Goal: Task Accomplishment & Management: Use online tool/utility

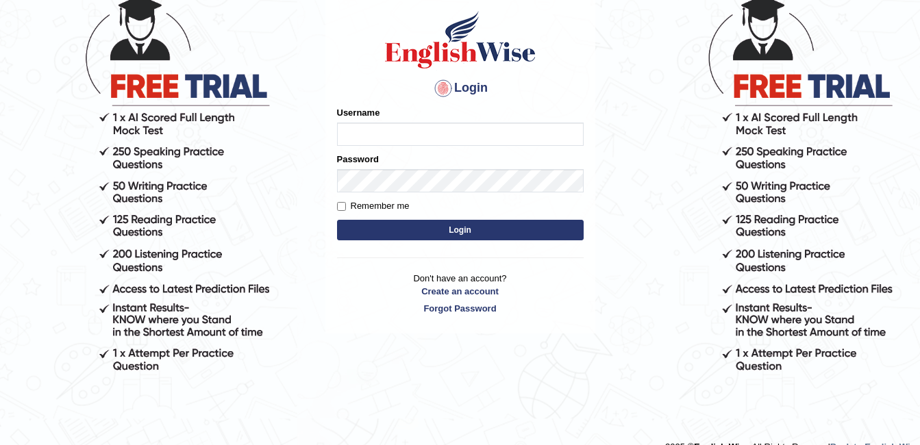
type input "ambikasharma"
click at [361, 206] on label "Remember me" at bounding box center [373, 206] width 73 height 14
click at [346, 206] on input "Remember me" at bounding box center [341, 206] width 9 height 9
checkbox input "true"
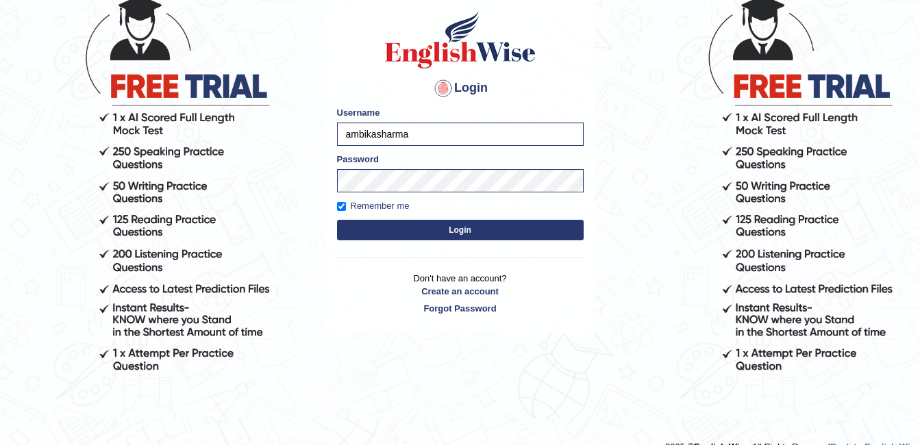
click at [390, 223] on button "Login" at bounding box center [460, 230] width 247 height 21
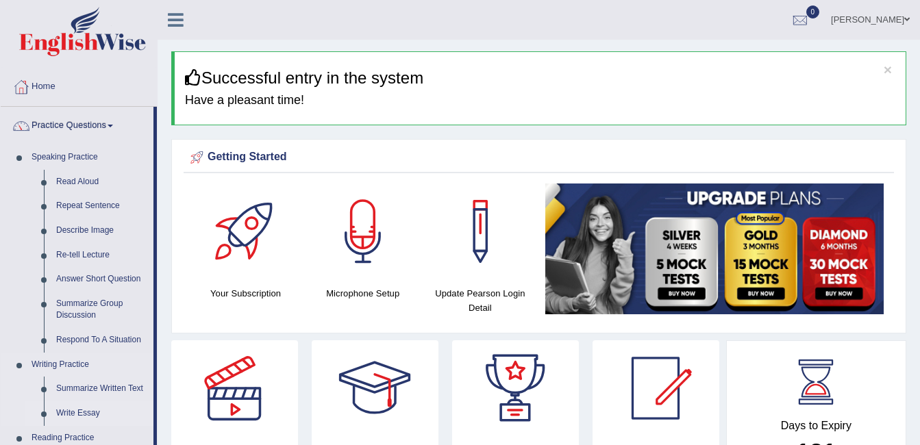
click at [73, 409] on link "Write Essay" at bounding box center [101, 414] width 103 height 25
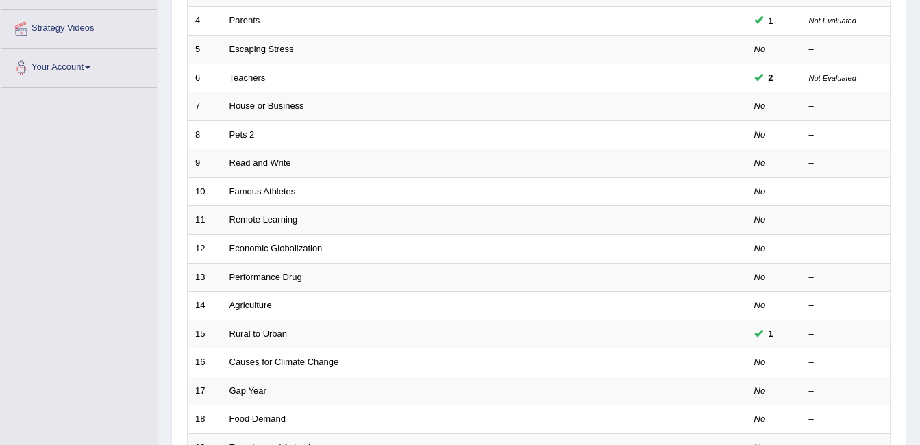
scroll to position [310, 0]
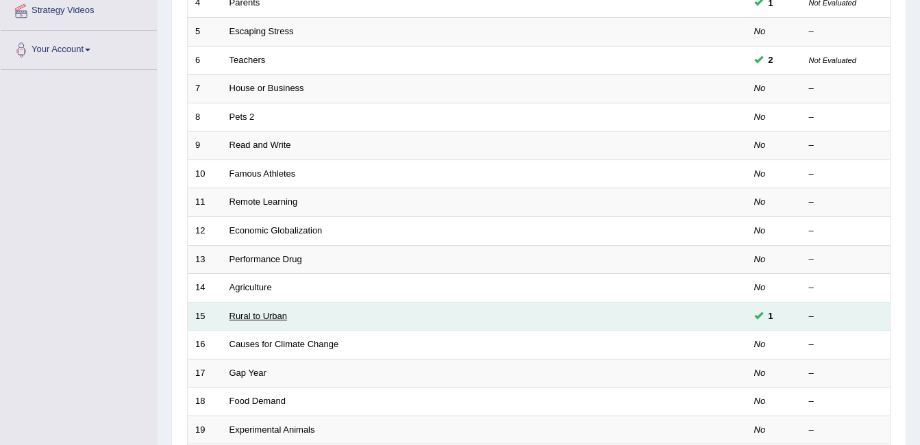
click at [268, 316] on link "Rural to Urban" at bounding box center [259, 316] width 58 height 10
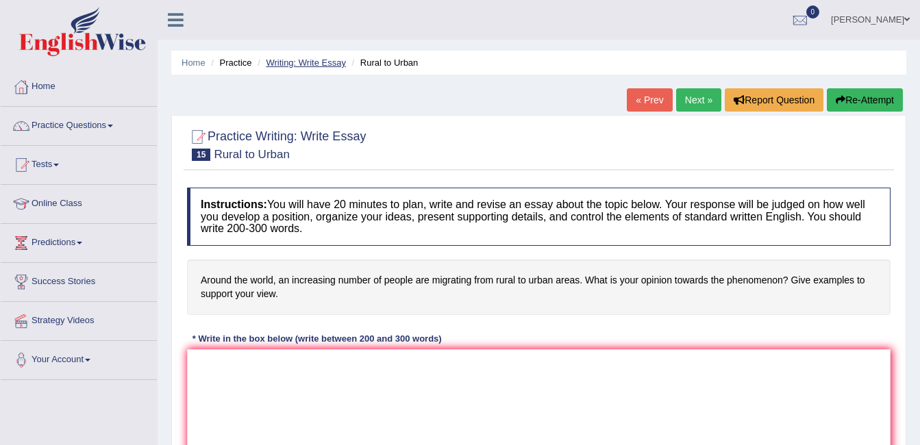
click at [304, 63] on link "Writing: Write Essay" at bounding box center [306, 63] width 80 height 10
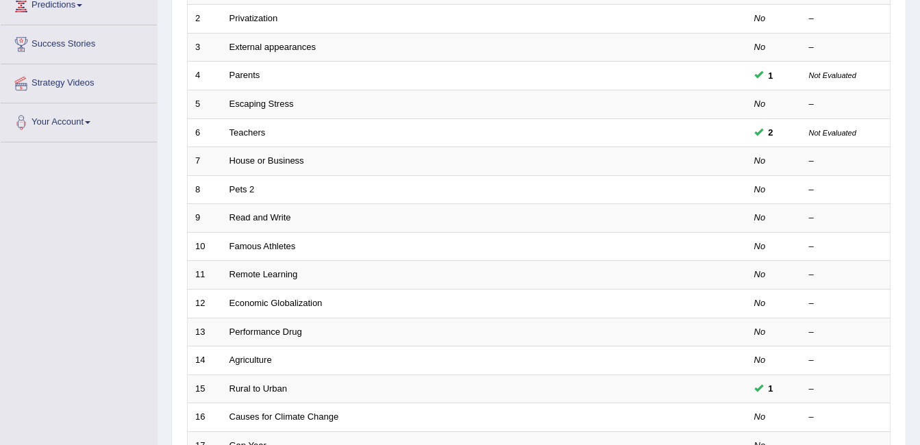
scroll to position [265, 0]
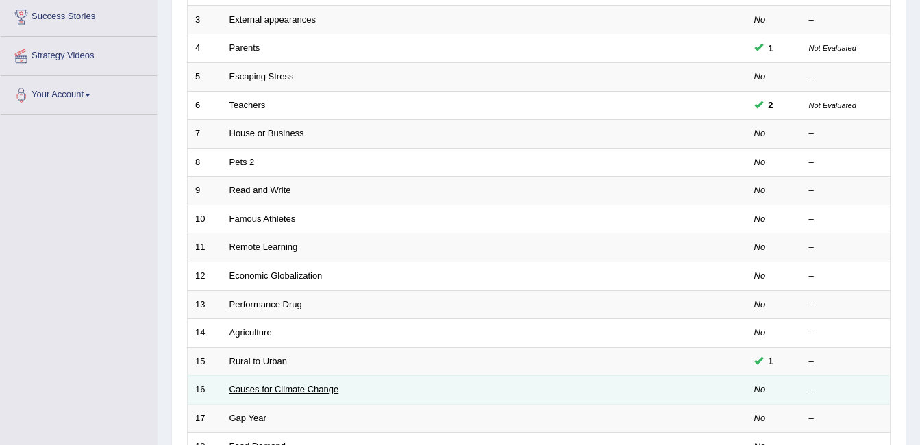
click at [276, 384] on link "Causes for Climate Change" at bounding box center [285, 389] width 110 height 10
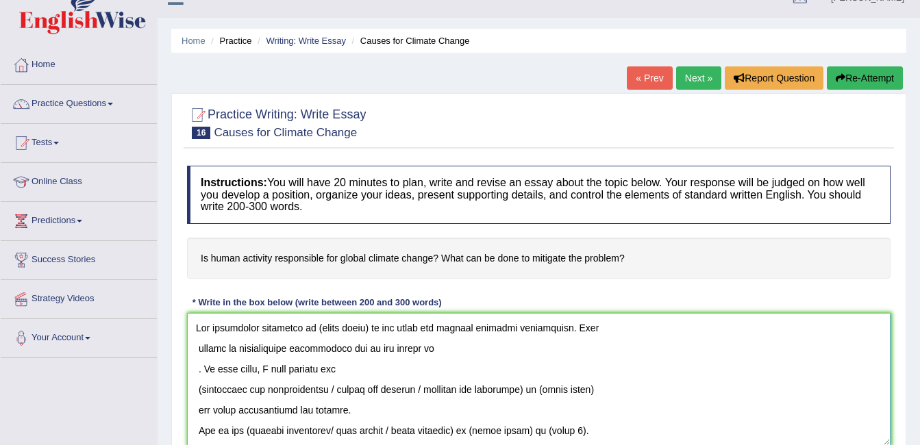
click at [368, 325] on textarea at bounding box center [539, 379] width 704 height 133
click at [434, 329] on textarea at bounding box center [539, 379] width 704 height 133
click at [197, 349] on textarea at bounding box center [539, 379] width 704 height 133
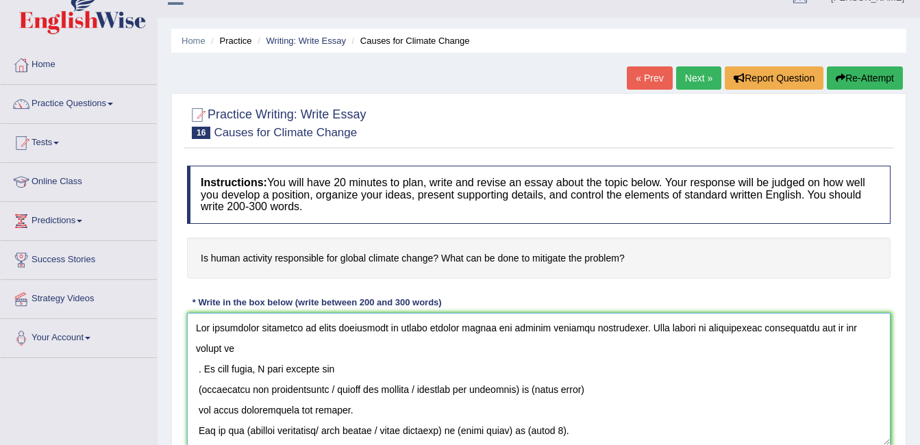
click at [245, 349] on textarea at bounding box center [539, 379] width 704 height 133
click at [195, 368] on textarea at bounding box center [539, 379] width 704 height 133
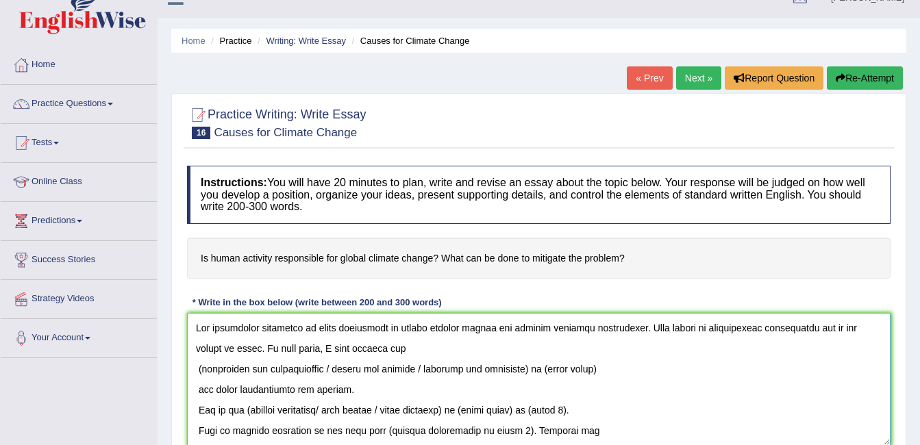
drag, startPoint x: 199, startPoint y: 369, endPoint x: 430, endPoint y: 369, distance: 231.6
click at [430, 369] on textarea at bounding box center [539, 379] width 704 height 133
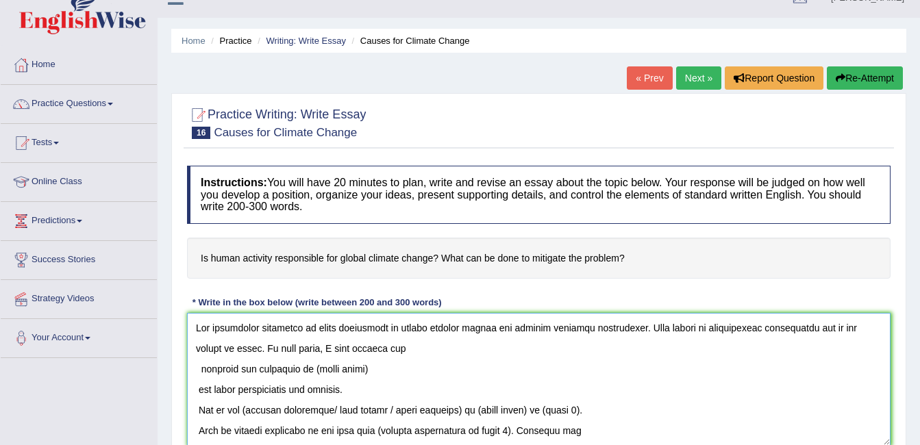
click at [199, 367] on textarea at bounding box center [539, 379] width 704 height 133
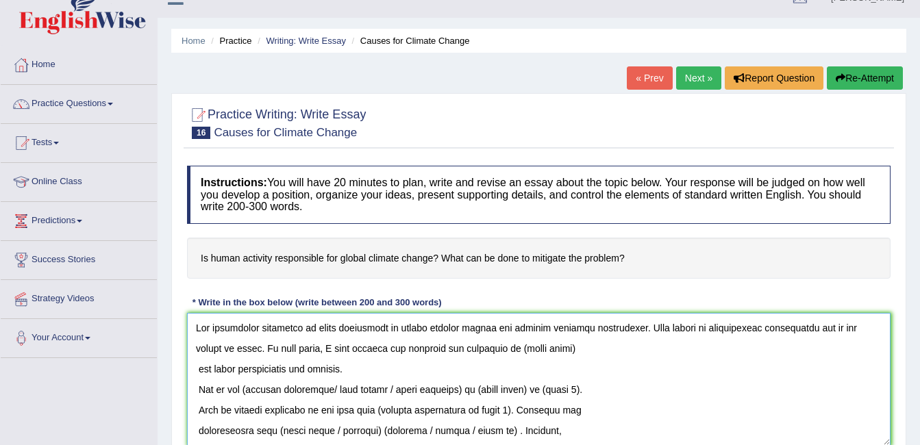
click at [574, 349] on textarea at bounding box center [539, 379] width 704 height 133
click at [493, 328] on textarea at bounding box center [539, 379] width 704 height 133
click at [221, 347] on textarea at bounding box center [539, 379] width 704 height 133
click at [201, 369] on textarea at bounding box center [539, 379] width 704 height 133
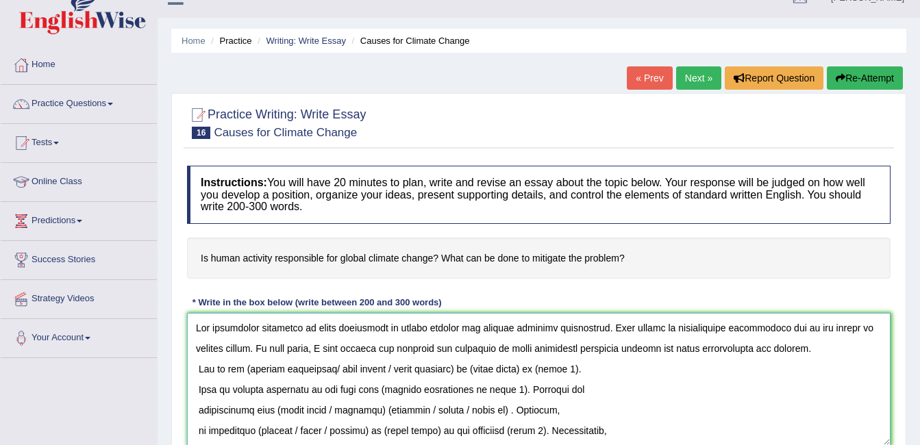
click at [818, 354] on textarea at bounding box center [539, 379] width 704 height 133
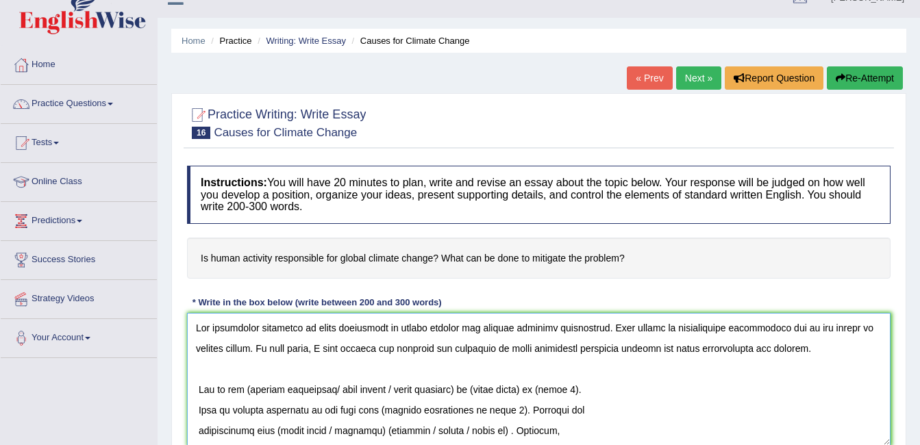
click at [399, 389] on textarea at bounding box center [539, 379] width 704 height 133
click at [513, 388] on textarea at bounding box center [539, 379] width 704 height 133
click at [502, 408] on textarea at bounding box center [539, 379] width 704 height 133
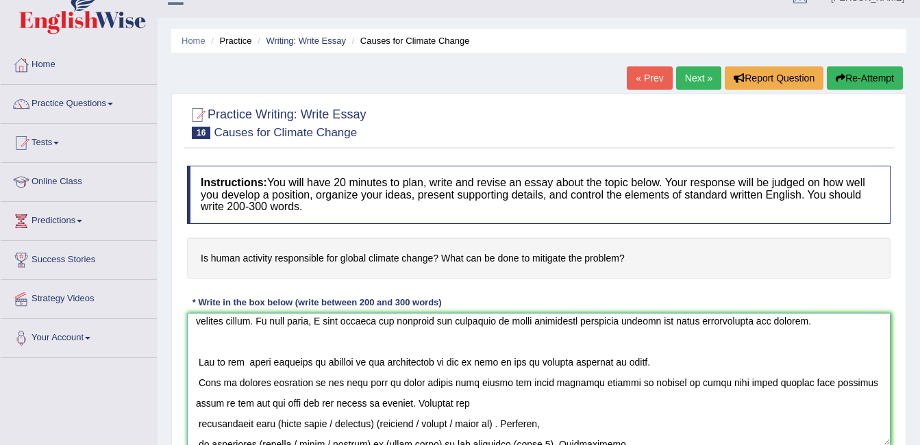
scroll to position [82, 0]
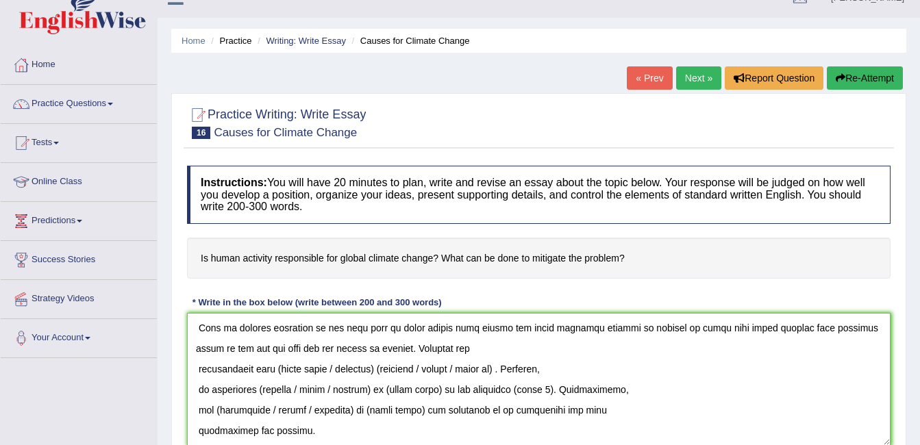
click at [382, 369] on textarea at bounding box center [539, 379] width 704 height 133
click at [478, 364] on textarea at bounding box center [539, 379] width 704 height 133
click at [201, 369] on textarea at bounding box center [539, 379] width 704 height 133
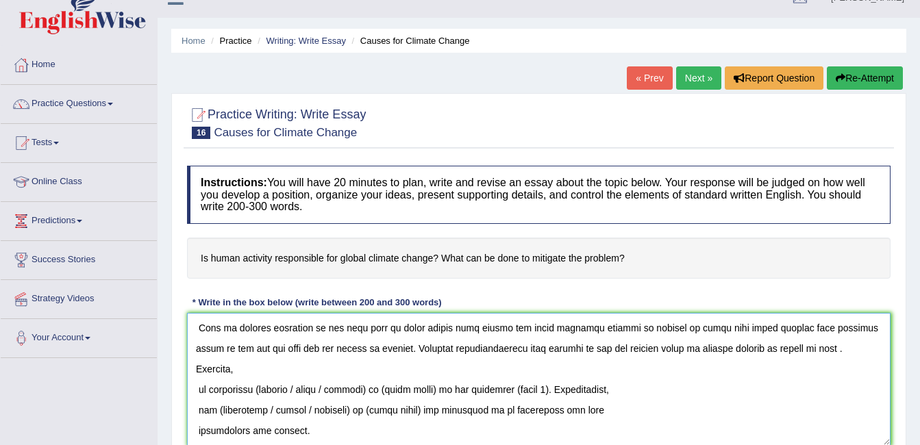
scroll to position [62, 0]
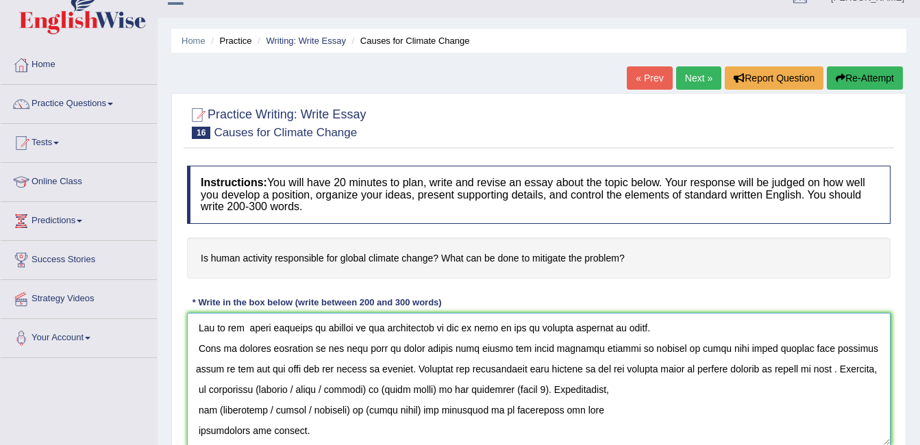
click at [193, 391] on textarea at bounding box center [539, 379] width 704 height 133
click at [330, 391] on textarea at bounding box center [539, 379] width 704 height 133
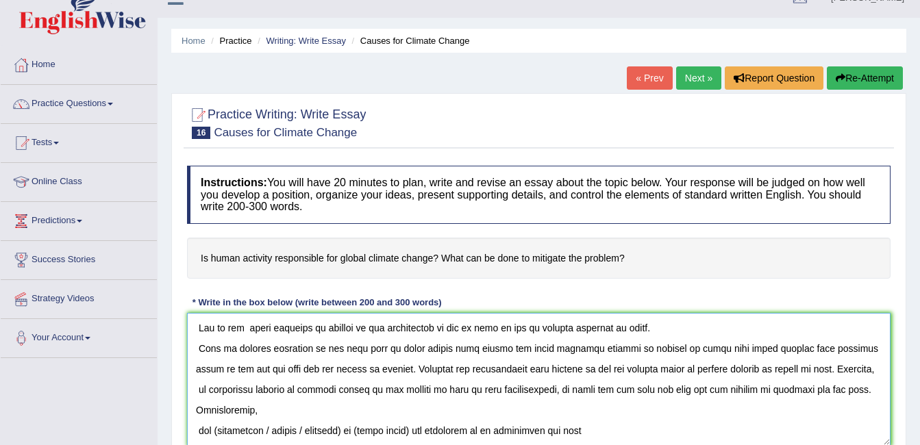
click at [196, 408] on textarea at bounding box center [539, 379] width 704 height 133
click at [199, 431] on textarea at bounding box center [539, 379] width 704 height 133
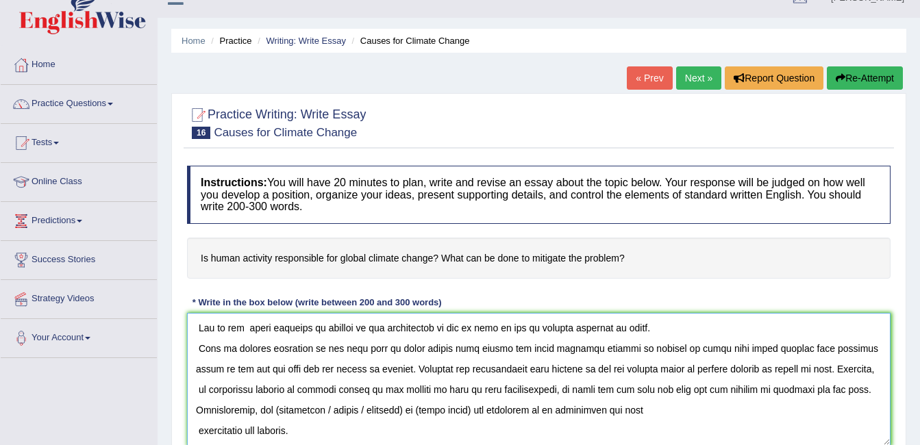
click at [376, 413] on textarea at bounding box center [539, 379] width 704 height 133
click at [197, 427] on textarea at bounding box center [539, 379] width 704 height 133
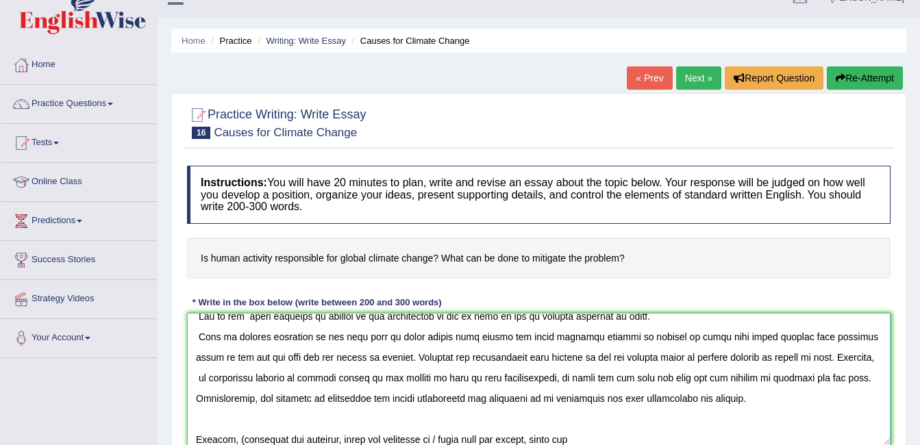
click at [197, 378] on textarea at bounding box center [539, 379] width 704 height 133
click at [676, 317] on textarea at bounding box center [539, 379] width 704 height 133
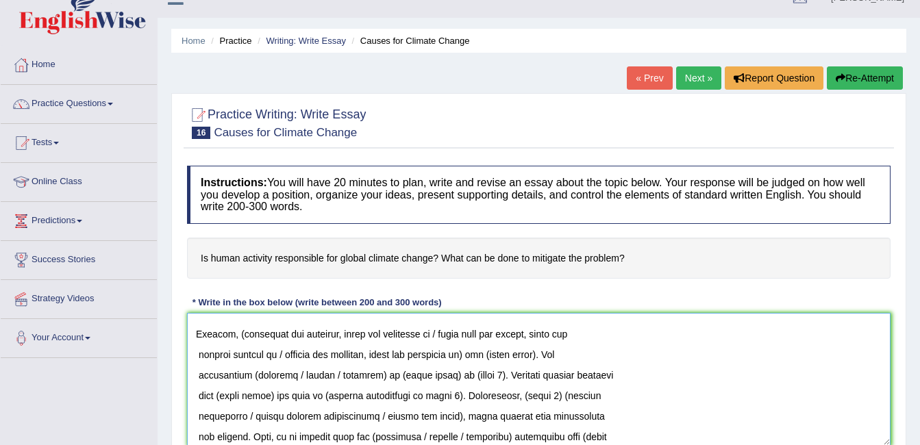
scroll to position [172, 0]
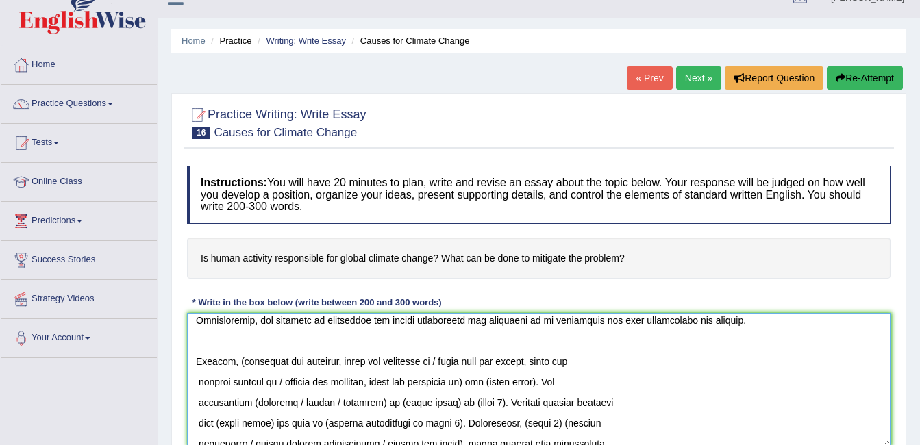
drag, startPoint x: 280, startPoint y: 381, endPoint x: 236, endPoint y: 358, distance: 49.3
click at [236, 358] on textarea at bounding box center [539, 379] width 704 height 133
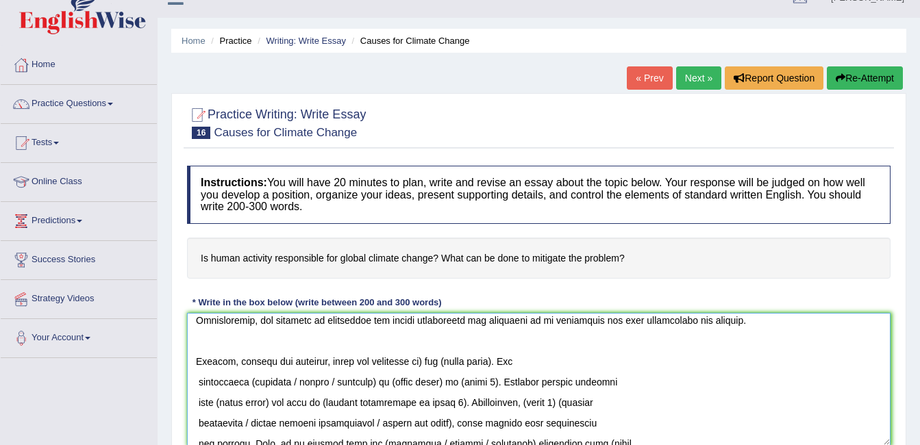
click at [424, 361] on textarea at bounding box center [539, 379] width 704 height 133
click at [198, 382] on textarea at bounding box center [539, 379] width 704 height 133
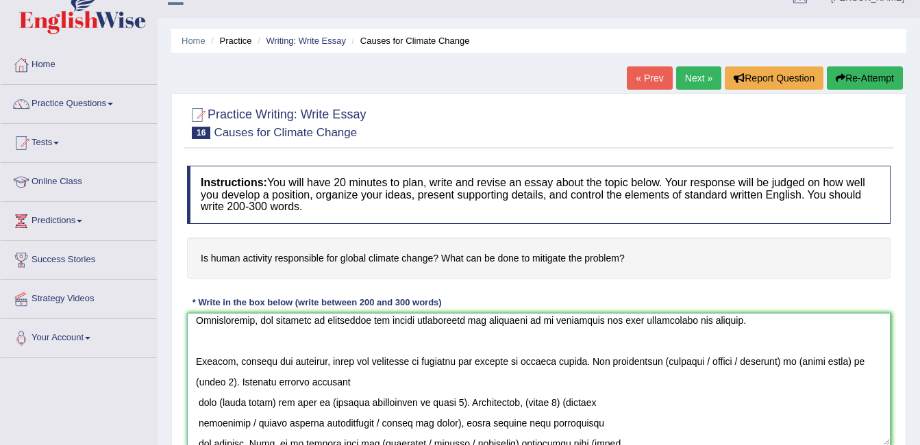
click at [753, 363] on textarea at bounding box center [539, 379] width 704 height 133
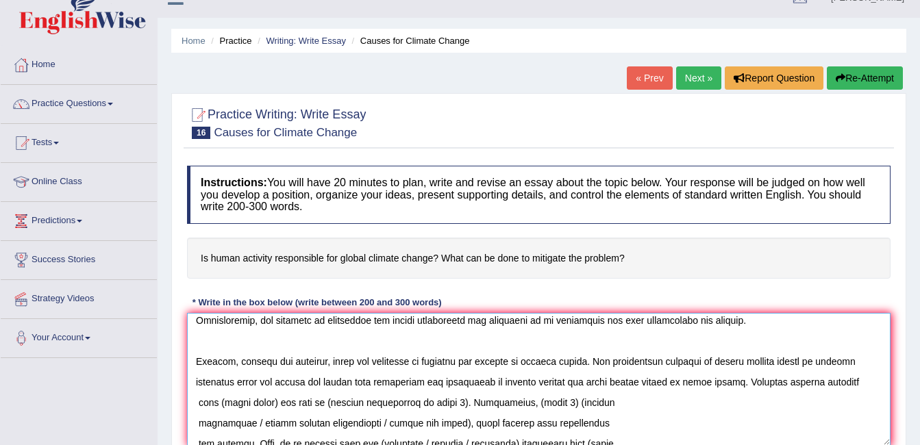
click at [599, 381] on textarea at bounding box center [539, 379] width 704 height 133
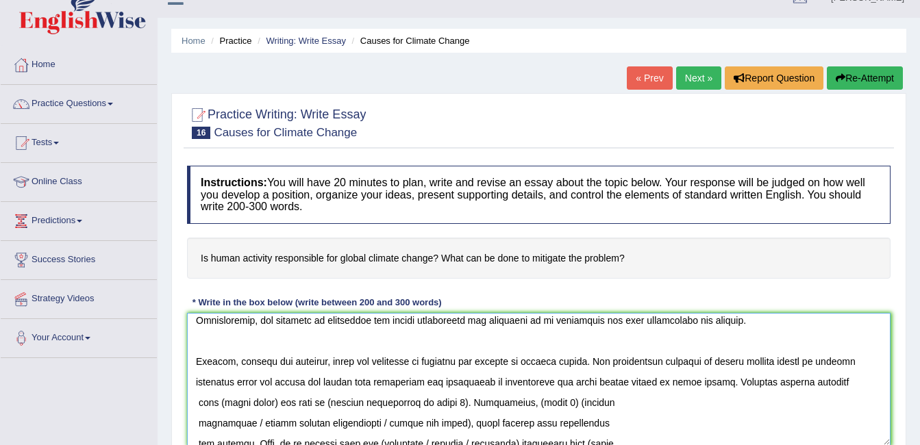
click at [197, 421] on textarea at bounding box center [539, 379] width 704 height 133
click at [229, 401] on textarea at bounding box center [539, 379] width 704 height 133
click at [488, 397] on textarea at bounding box center [539, 379] width 704 height 133
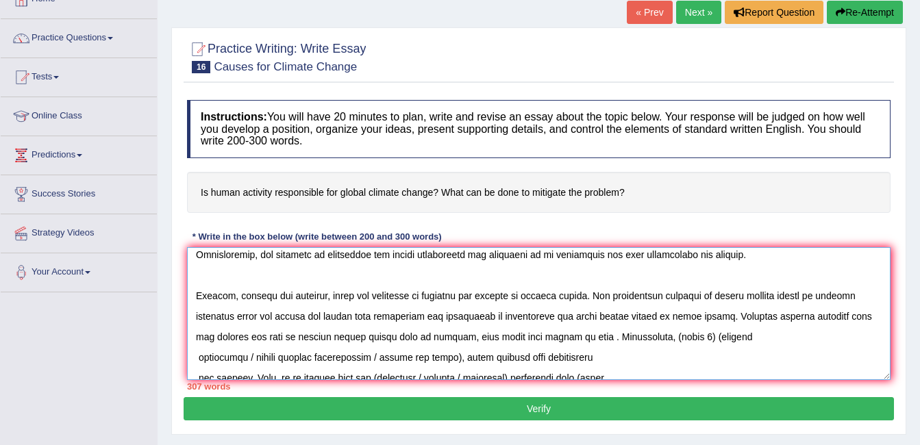
scroll to position [84, 0]
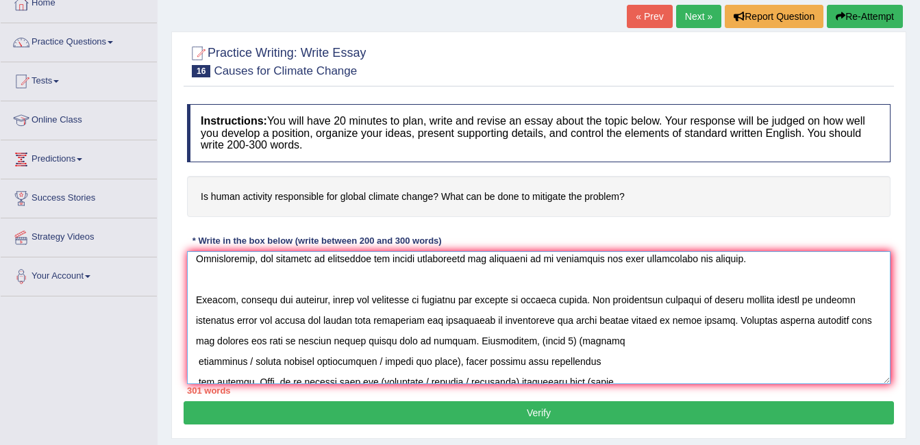
click at [621, 341] on textarea at bounding box center [539, 317] width 704 height 133
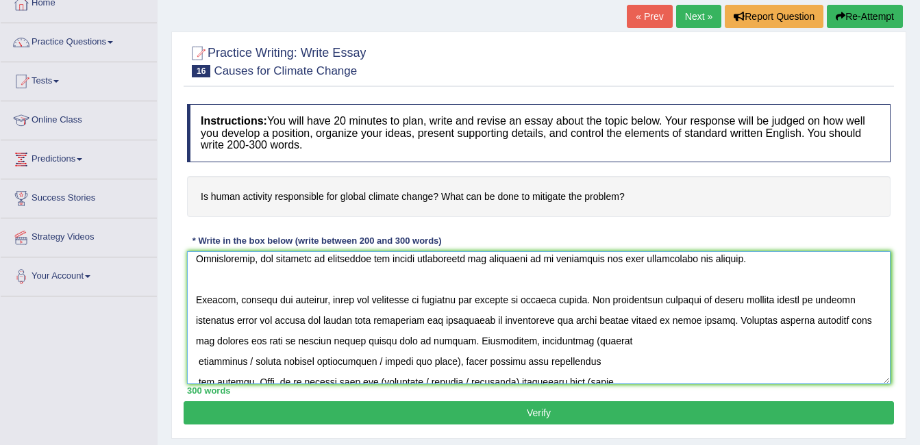
click at [385, 360] on textarea at bounding box center [539, 317] width 704 height 133
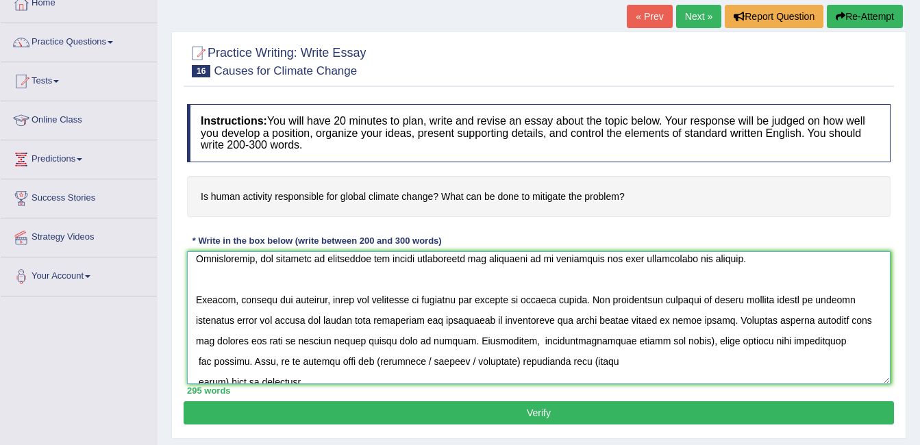
drag, startPoint x: 519, startPoint y: 339, endPoint x: 251, endPoint y: 349, distance: 268.1
click at [251, 349] on textarea at bounding box center [539, 317] width 704 height 133
click at [633, 341] on textarea at bounding box center [539, 317] width 704 height 133
click at [759, 341] on textarea at bounding box center [539, 317] width 704 height 133
click at [198, 380] on textarea at bounding box center [539, 317] width 704 height 133
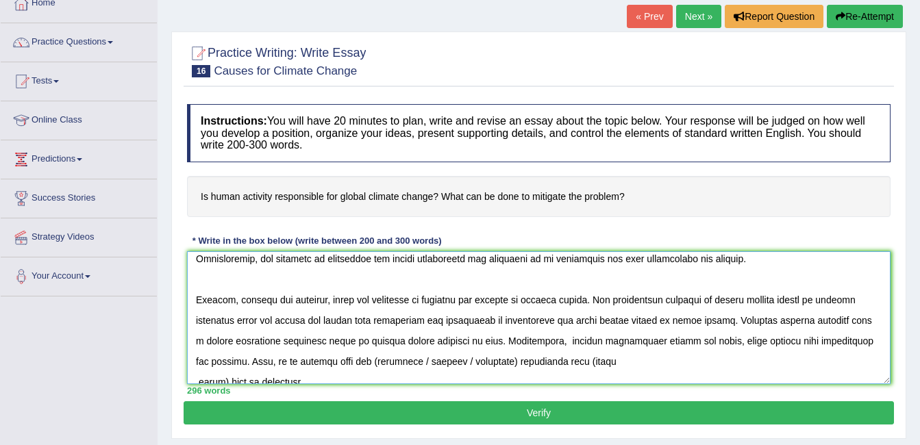
scroll to position [176, 0]
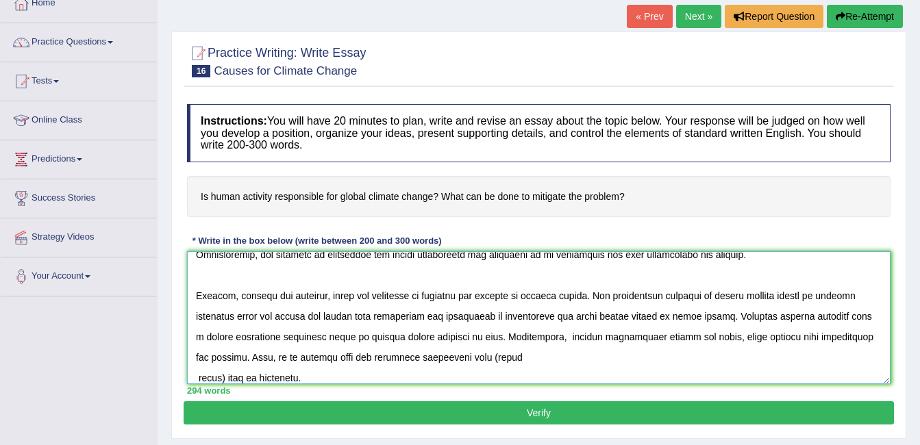
click at [224, 379] on textarea at bounding box center [539, 317] width 704 height 133
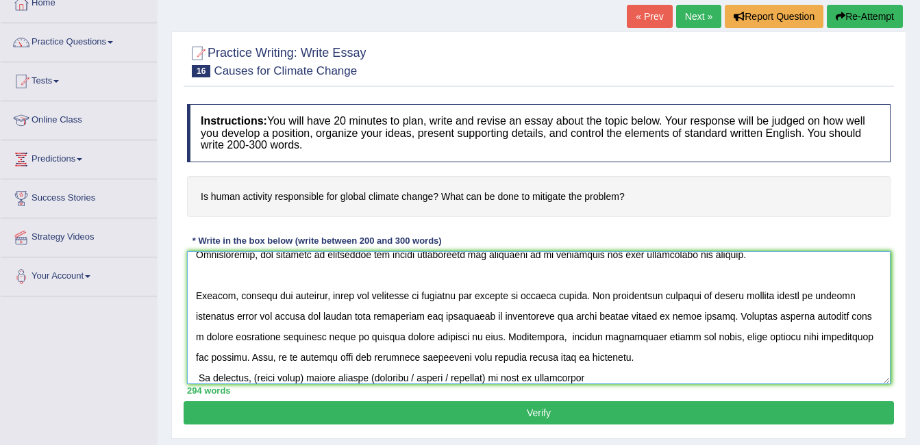
click at [687, 363] on textarea at bounding box center [539, 317] width 704 height 133
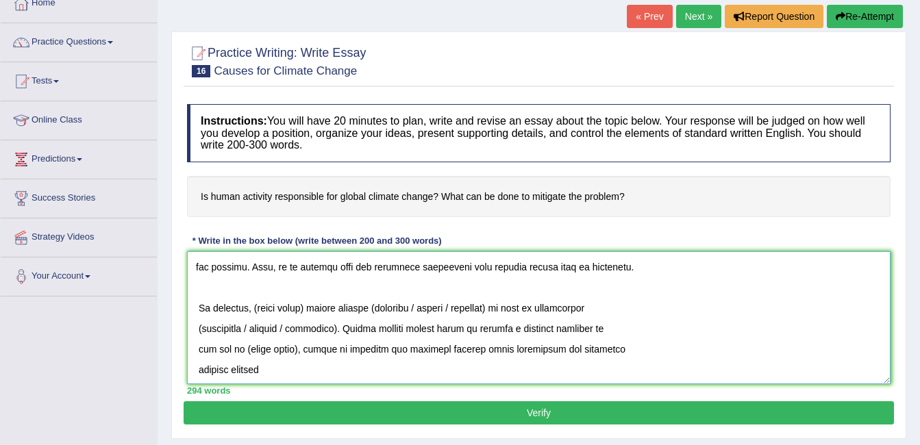
scroll to position [267, 0]
click at [308, 305] on textarea at bounding box center [539, 317] width 704 height 133
click at [500, 308] on textarea at bounding box center [539, 317] width 704 height 133
click at [297, 329] on textarea at bounding box center [539, 317] width 704 height 133
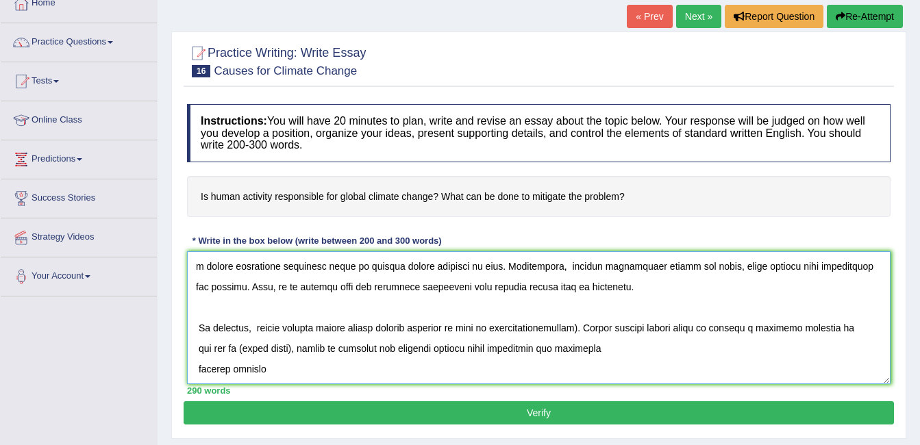
scroll to position [247, 0]
click at [295, 352] on textarea at bounding box center [539, 317] width 704 height 133
click at [196, 370] on textarea at bounding box center [539, 317] width 704 height 133
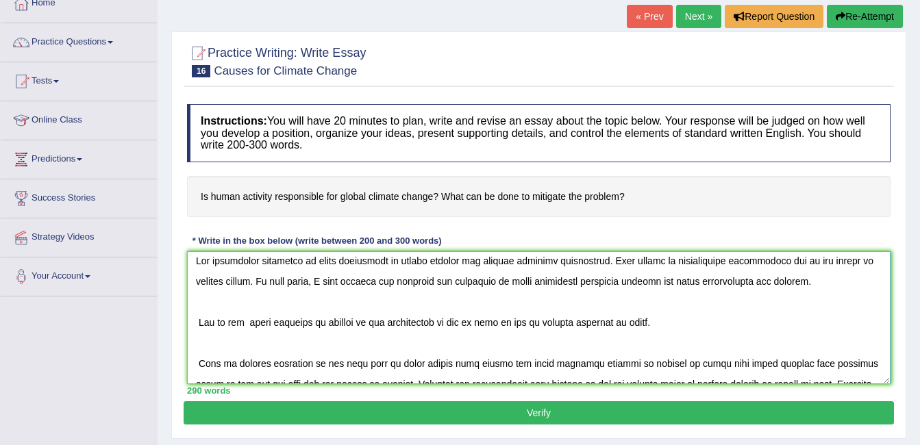
scroll to position [0, 0]
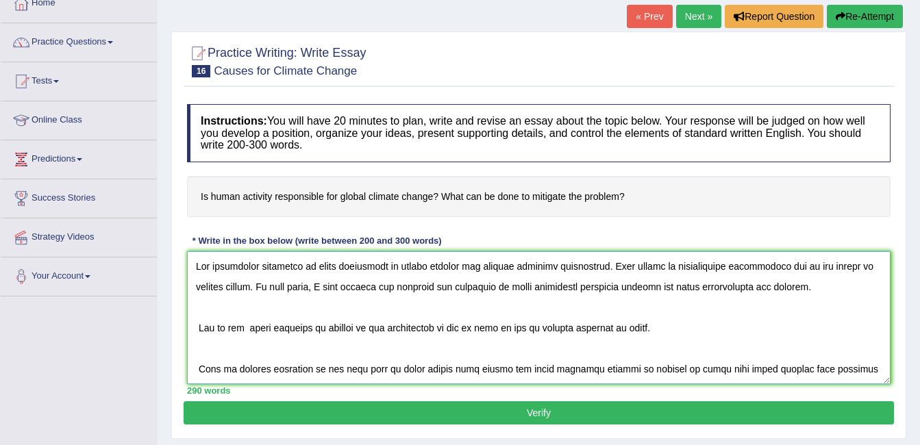
click at [198, 365] on textarea at bounding box center [539, 317] width 704 height 133
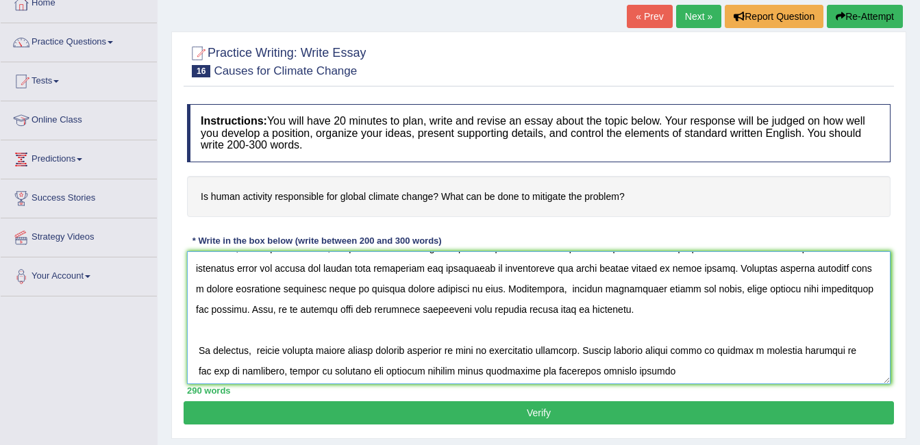
scroll to position [206, 0]
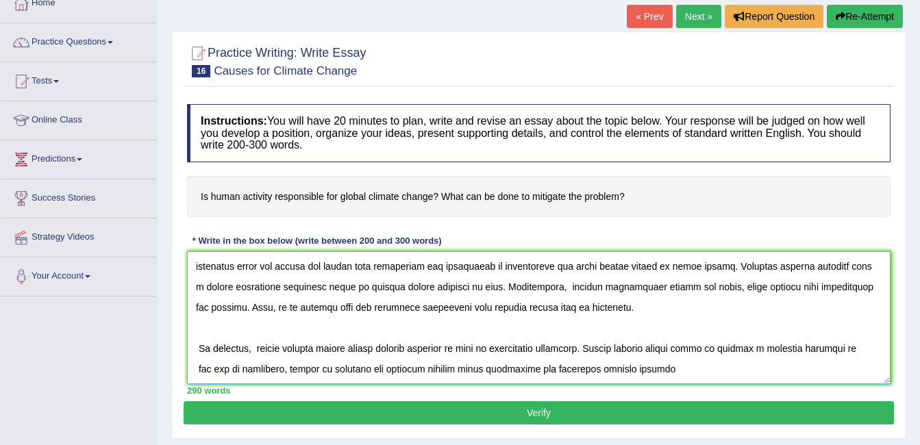
type textarea "The increasing influence of human activities on global climate has ignited nume…"
click at [653, 420] on button "Verify" at bounding box center [539, 413] width 711 height 23
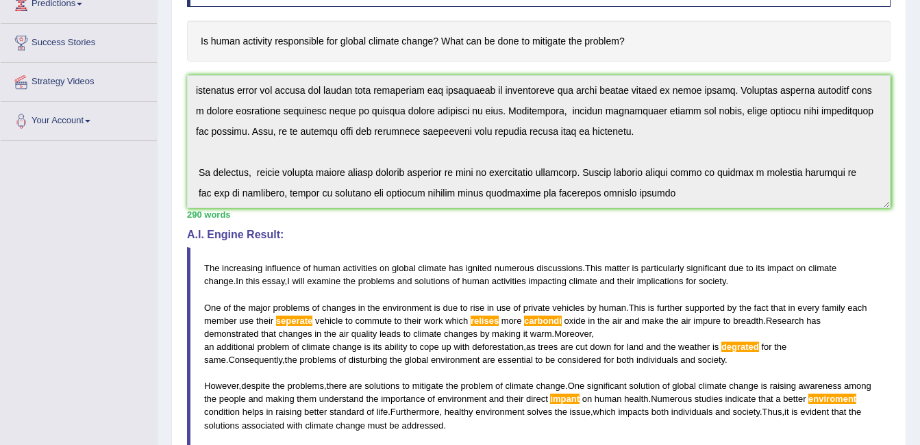
click at [881, 217] on div "Instructions: You will have 20 minutes to plan, write and revise an essay about…" at bounding box center [539, 279] width 711 height 675
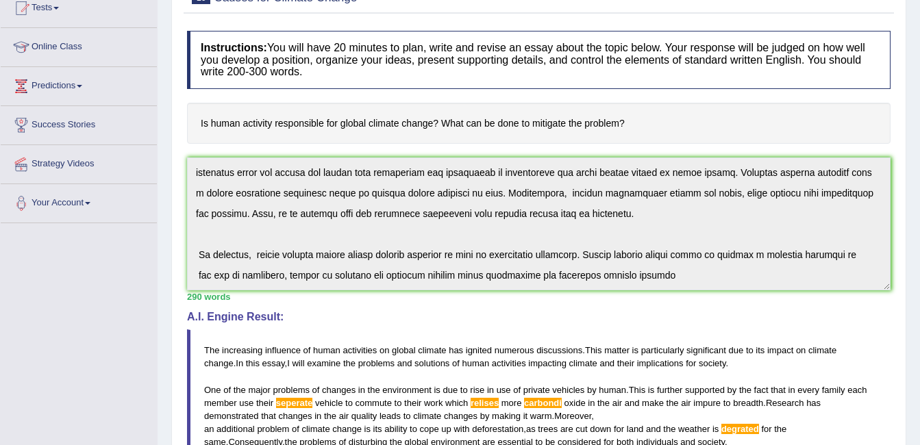
click at [752, 323] on div "Instructions: You will have 20 minutes to plan, write and revise an essay about…" at bounding box center [539, 361] width 711 height 675
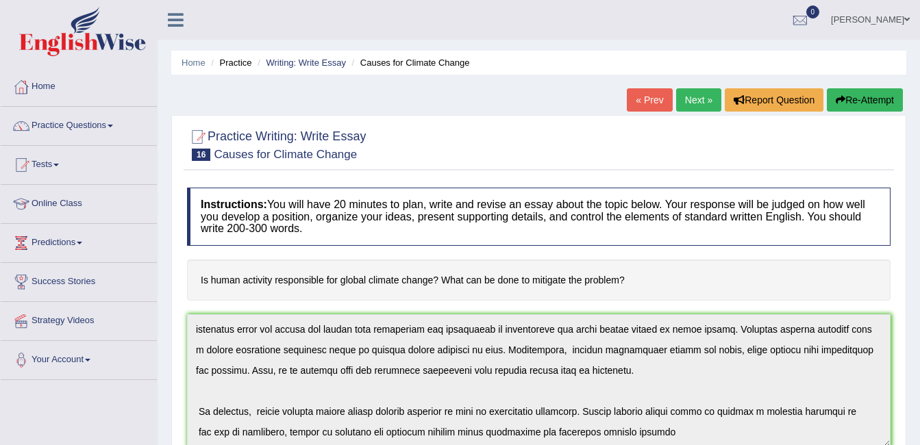
click at [868, 94] on button "Re-Attempt" at bounding box center [865, 99] width 76 height 23
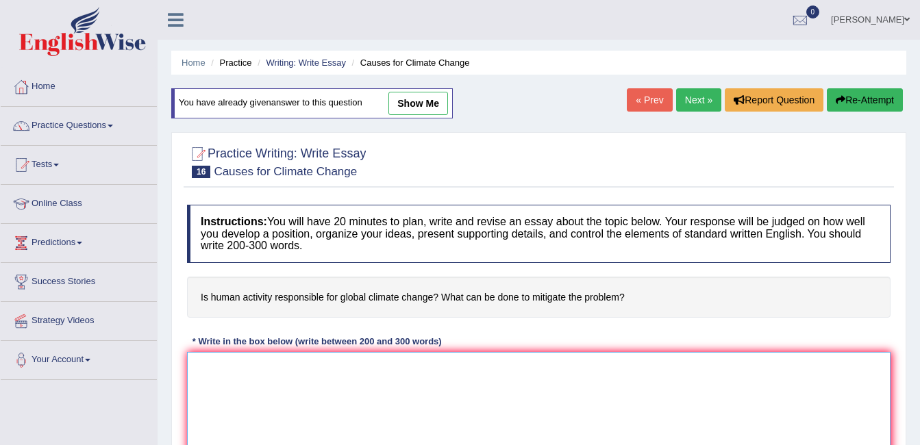
click at [317, 397] on textarea at bounding box center [539, 418] width 704 height 133
paste textarea "The increasing influence of human activities on global climate has ignited nume…"
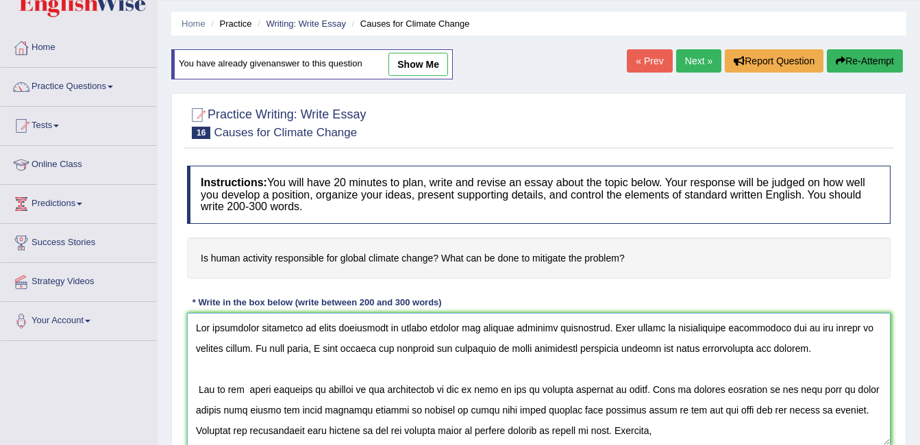
click at [345, 409] on textarea at bounding box center [539, 379] width 704 height 133
click at [557, 409] on textarea at bounding box center [539, 379] width 704 height 133
click at [552, 407] on textarea at bounding box center [539, 379] width 704 height 133
click at [620, 406] on textarea at bounding box center [539, 379] width 704 height 133
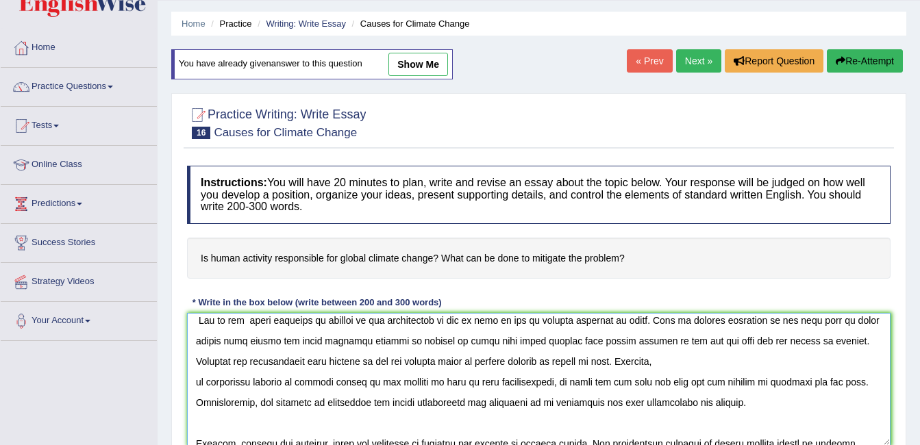
scroll to position [82, 0]
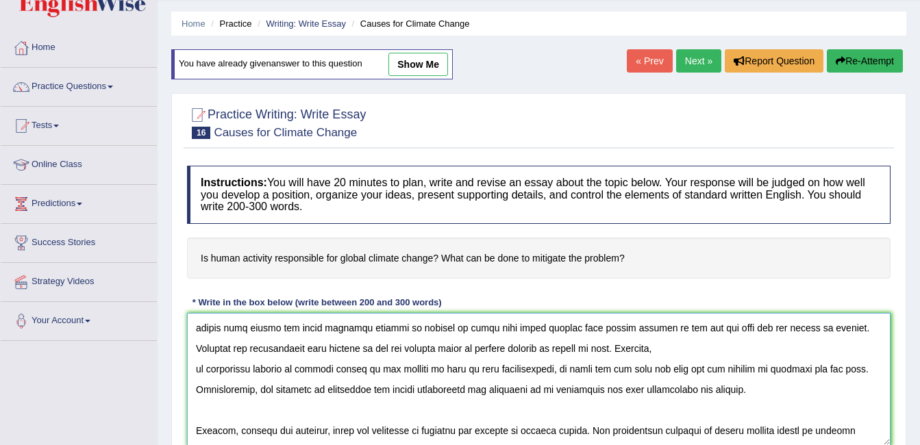
click at [195, 368] on textarea at bounding box center [539, 379] width 704 height 133
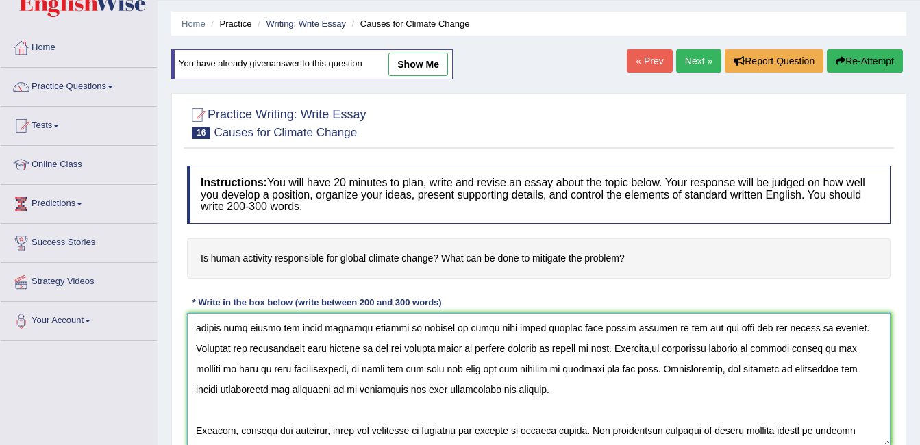
scroll to position [62, 0]
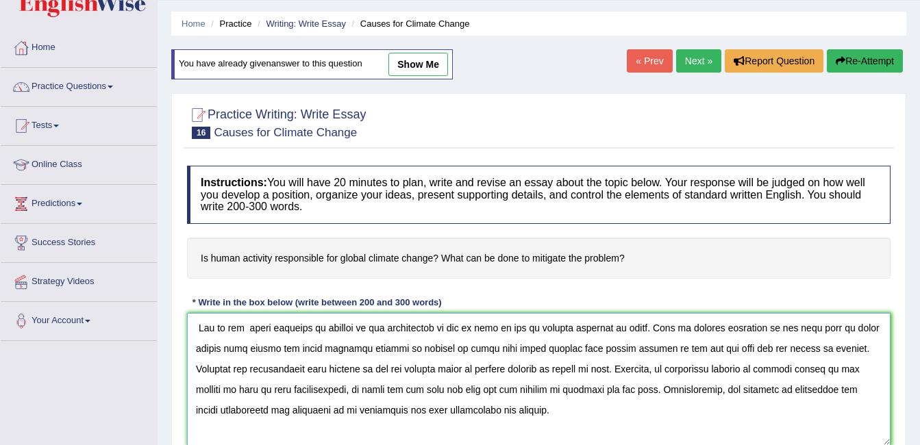
click at [611, 390] on textarea at bounding box center [539, 379] width 704 height 133
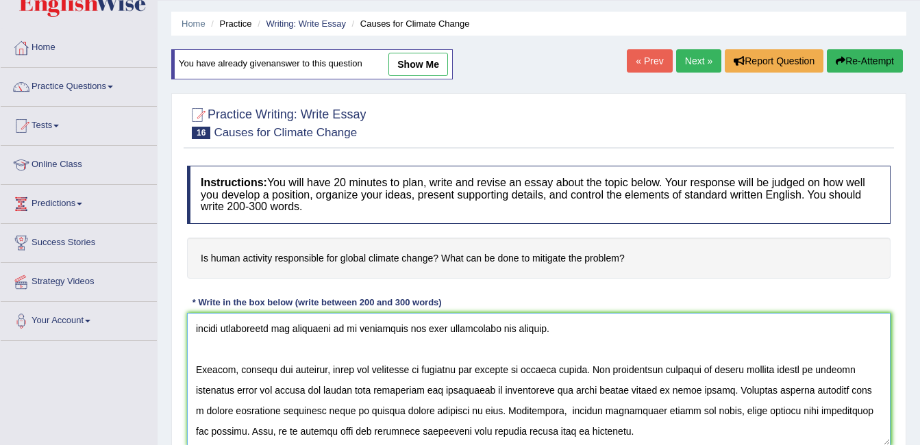
scroll to position [144, 0]
click at [681, 391] on textarea at bounding box center [539, 379] width 704 height 133
click at [313, 410] on textarea at bounding box center [539, 379] width 704 height 133
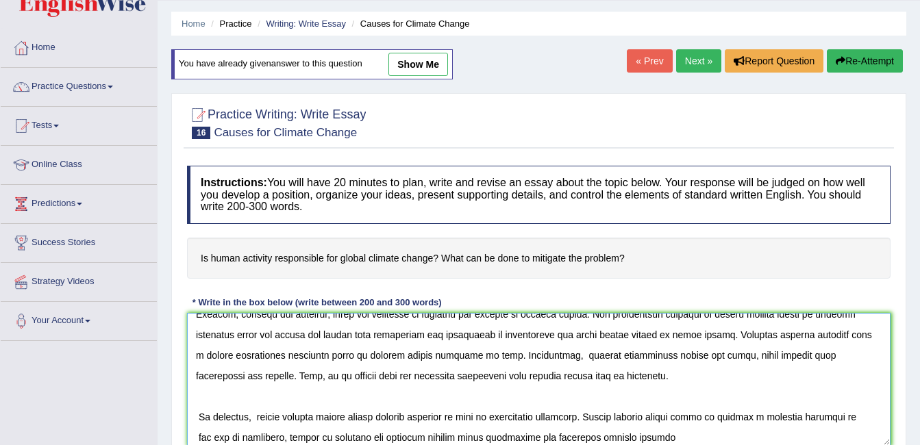
scroll to position [206, 0]
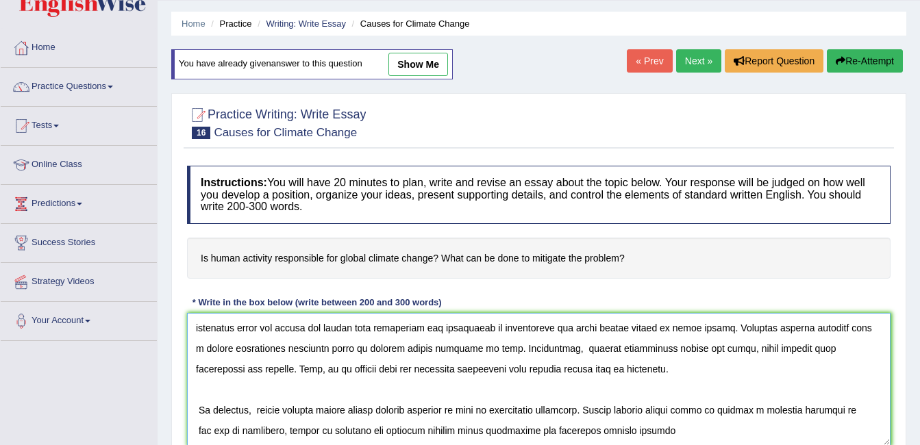
click at [663, 433] on textarea at bounding box center [539, 379] width 704 height 133
click at [275, 428] on textarea at bounding box center [539, 379] width 704 height 133
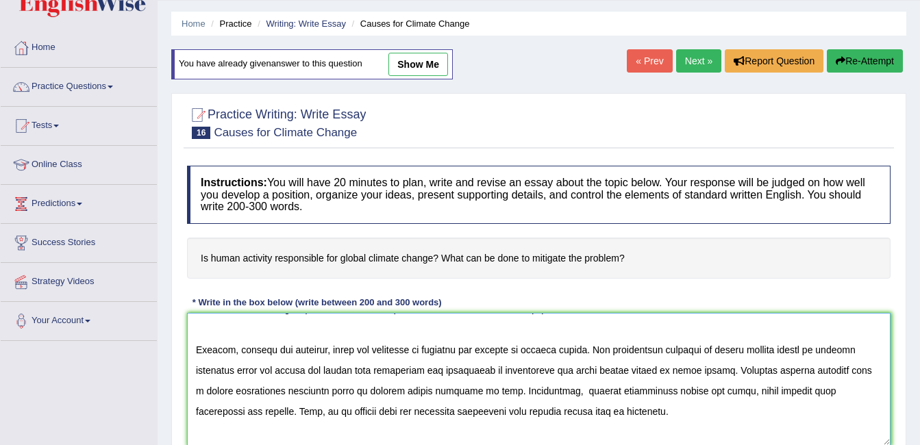
scroll to position [151, 0]
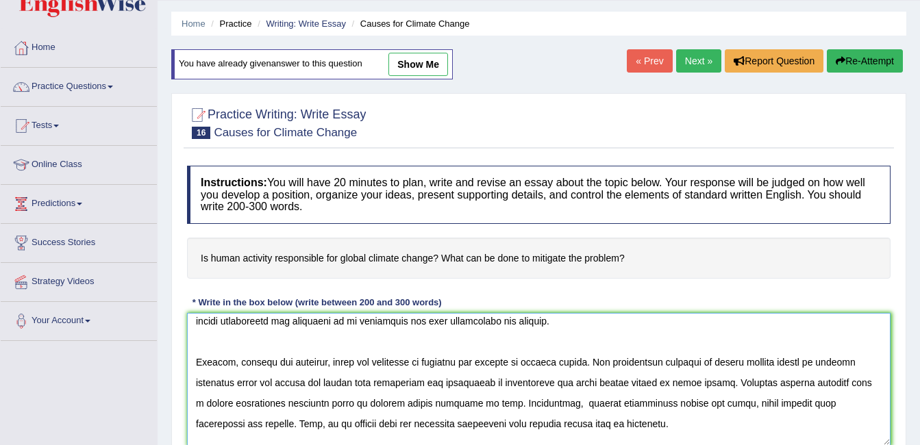
click at [193, 400] on textarea at bounding box center [539, 379] width 704 height 133
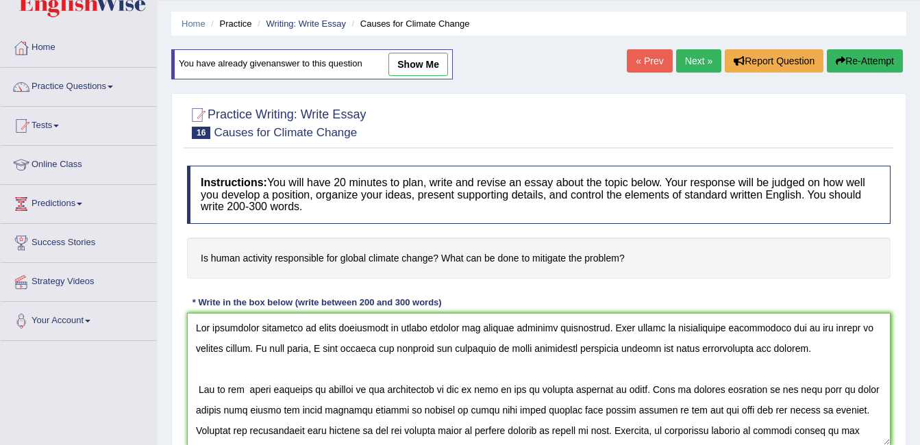
scroll to position [274, 0]
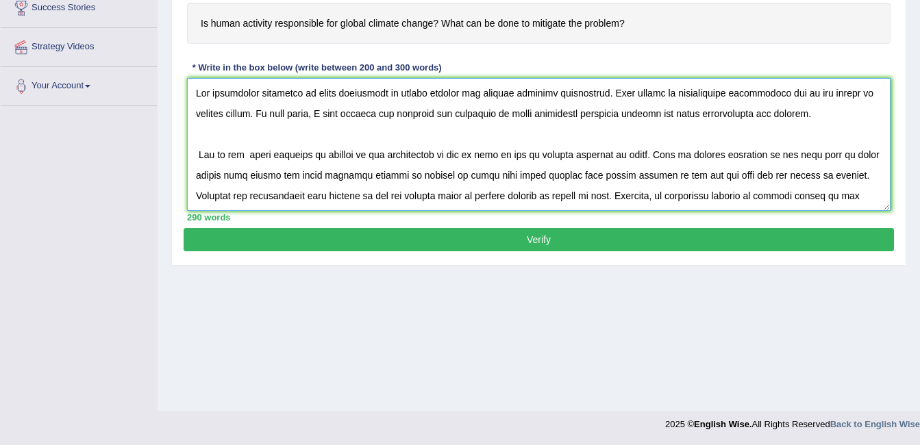
type textarea "The increasing influence of human activities on global climate has ignited nume…"
click at [686, 236] on button "Verify" at bounding box center [539, 239] width 711 height 23
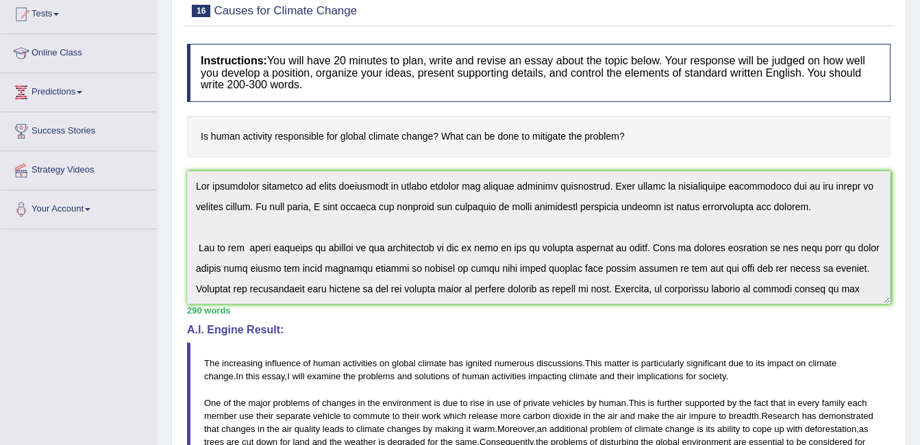
scroll to position [114, 0]
